Goal: Task Accomplishment & Management: Complete application form

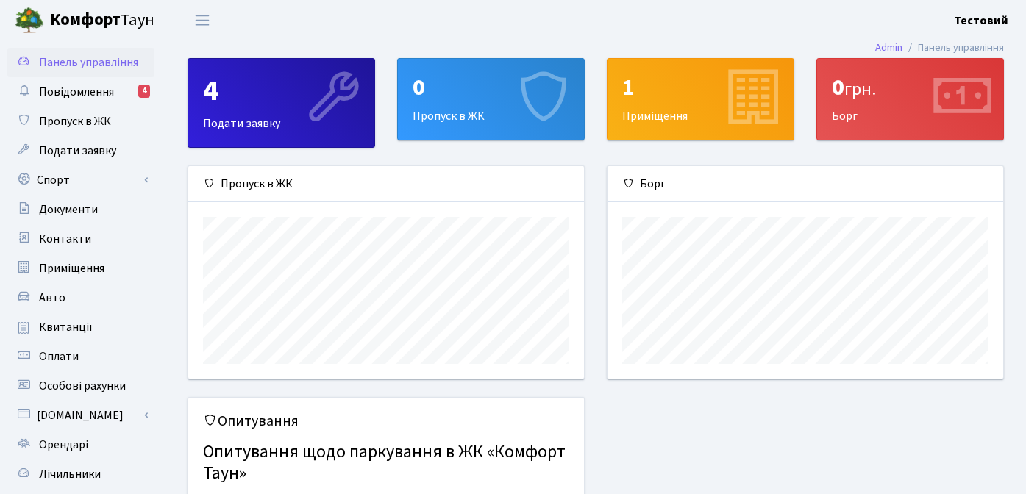
scroll to position [213, 396]
click at [59, 175] on link "Спорт" at bounding box center [80, 180] width 147 height 29
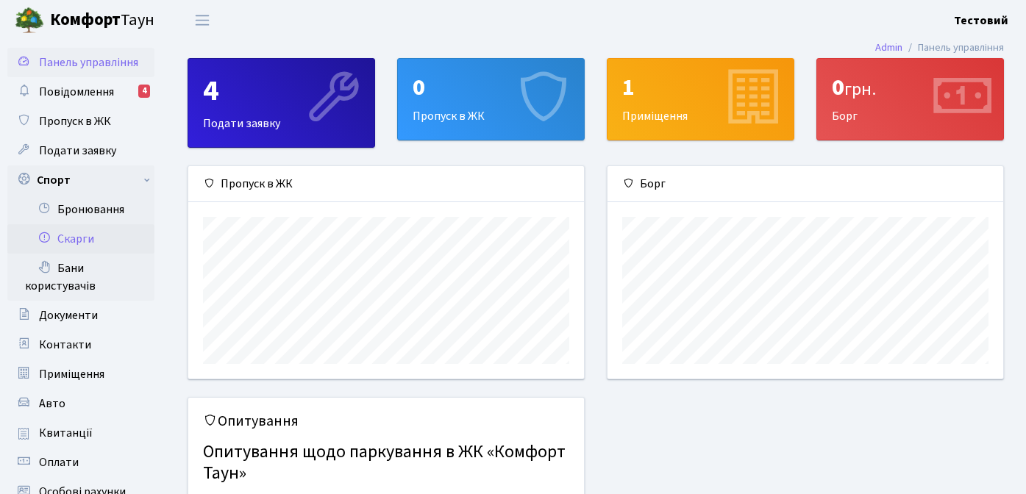
click at [73, 241] on link "Скарги" at bounding box center [80, 238] width 147 height 29
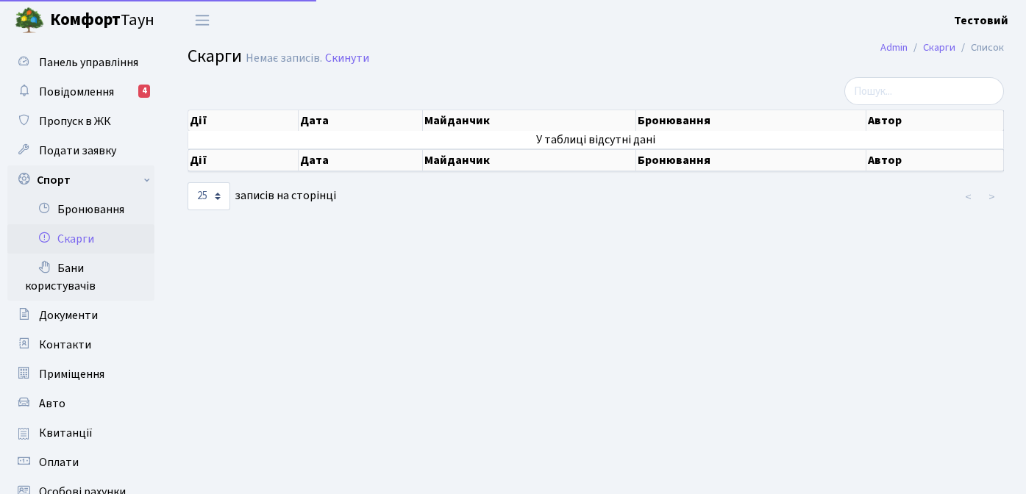
select select "25"
click at [57, 178] on link "Спорт" at bounding box center [80, 180] width 147 height 29
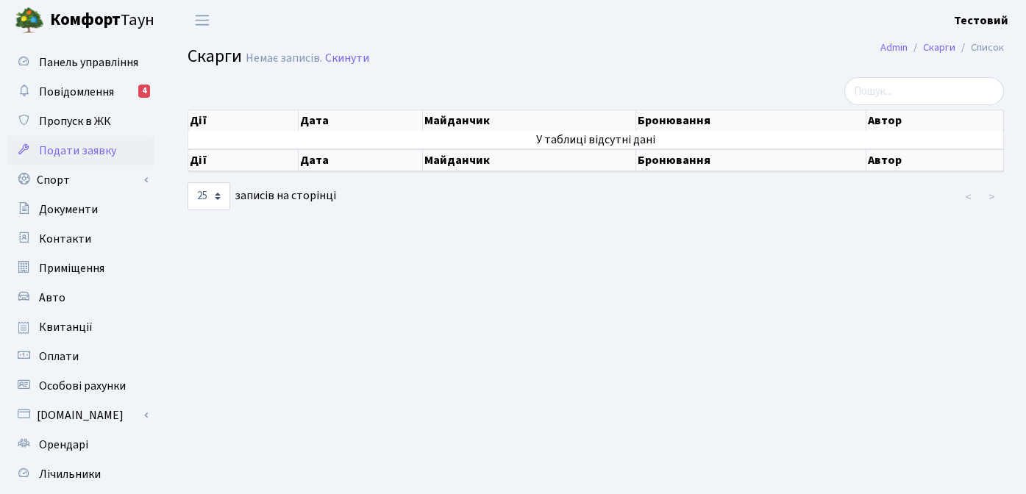
click at [68, 145] on span "Подати заявку" at bounding box center [77, 151] width 77 height 16
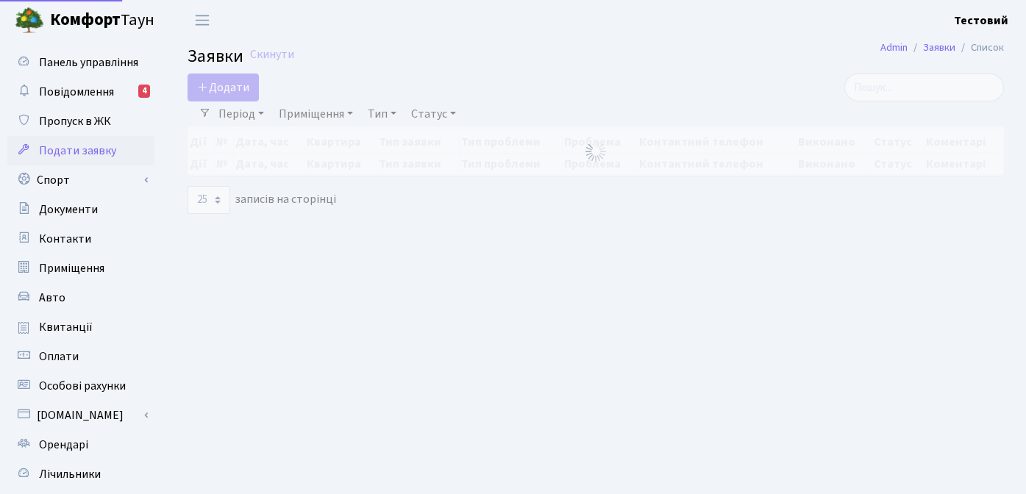
select select "25"
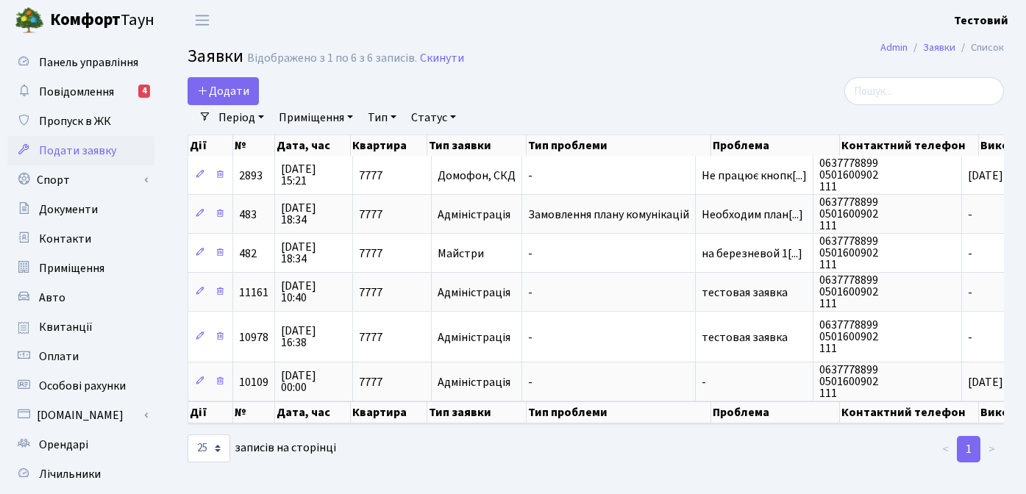
click at [659, 481] on main "Admin Заявки Список Заявки Відображено з 1 по 6 з 6 записів. Скинути Додати Філ…" at bounding box center [596, 332] width 861 height 585
click at [974, 8] on header "Комфорт Таун Тестовий Мій обліковий запис Вийти" at bounding box center [513, 20] width 1026 height 40
click at [982, 26] on b "Тестовий" at bounding box center [981, 21] width 54 height 16
click at [900, 78] on link "Вийти" at bounding box center [934, 80] width 146 height 23
